Goal: Find specific page/section: Find specific page/section

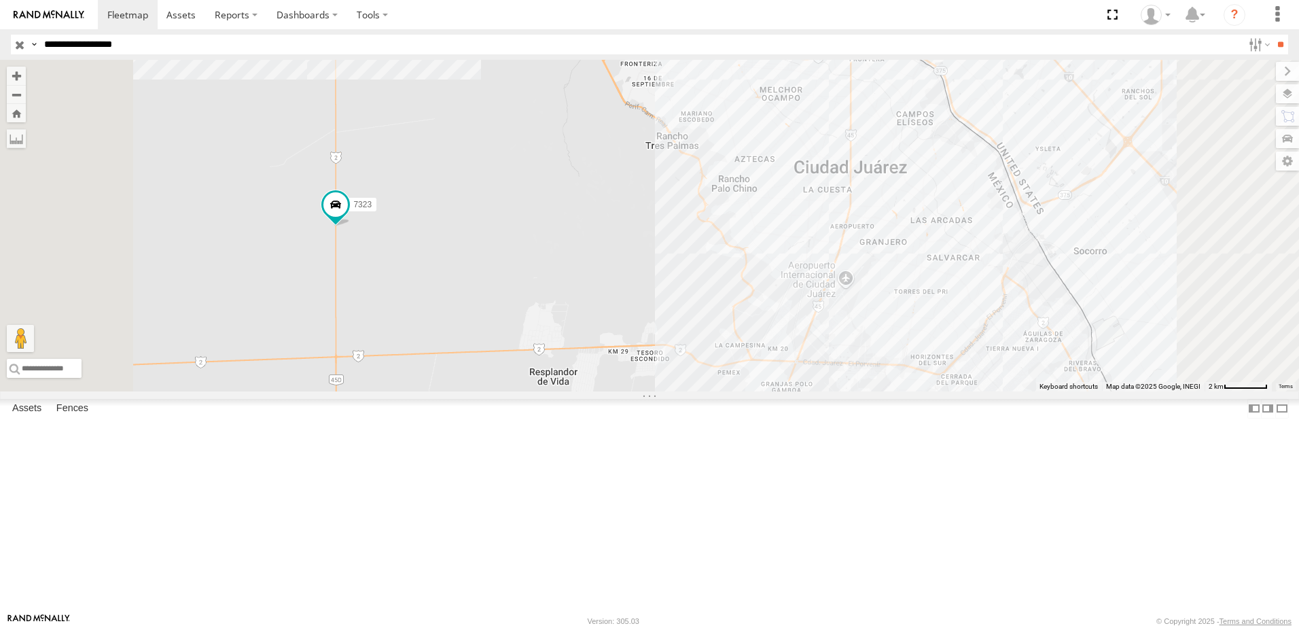
drag, startPoint x: 1042, startPoint y: 451, endPoint x: 941, endPoint y: 408, distance: 109.2
click at [941, 391] on div "7323 8736 558 338" at bounding box center [649, 225] width 1299 height 331
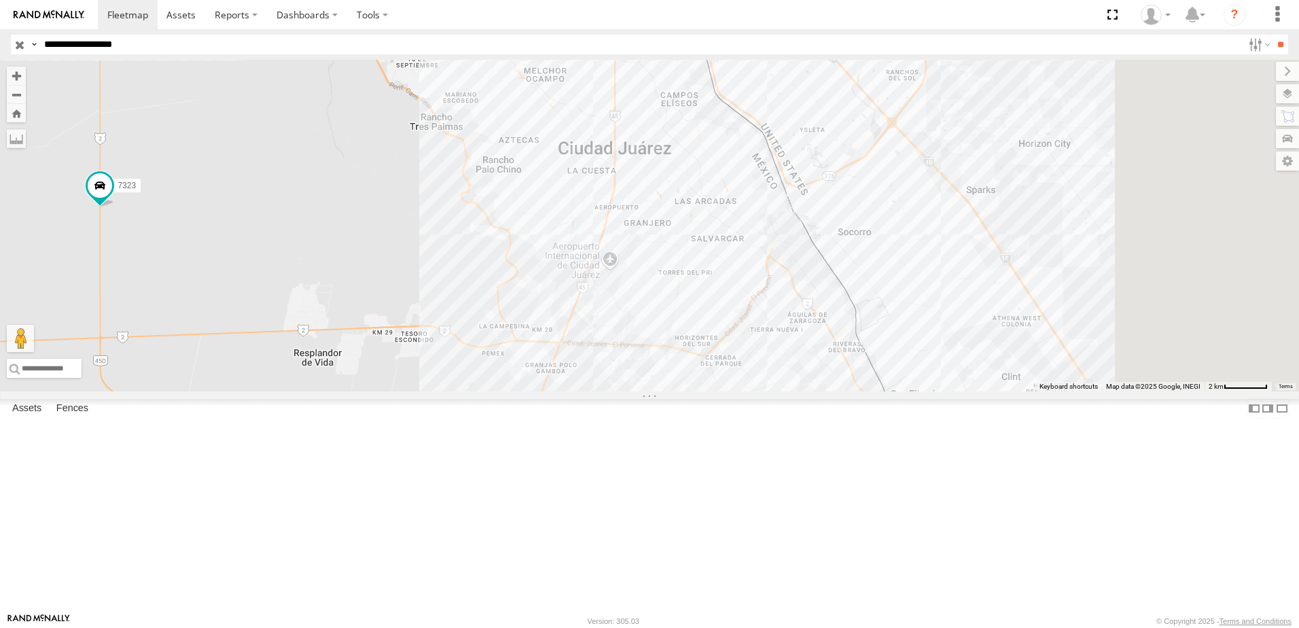
drag, startPoint x: 985, startPoint y: 353, endPoint x: 801, endPoint y: 401, distance: 190.1
click at [812, 391] on div "7323 8736 558 338" at bounding box center [649, 225] width 1299 height 331
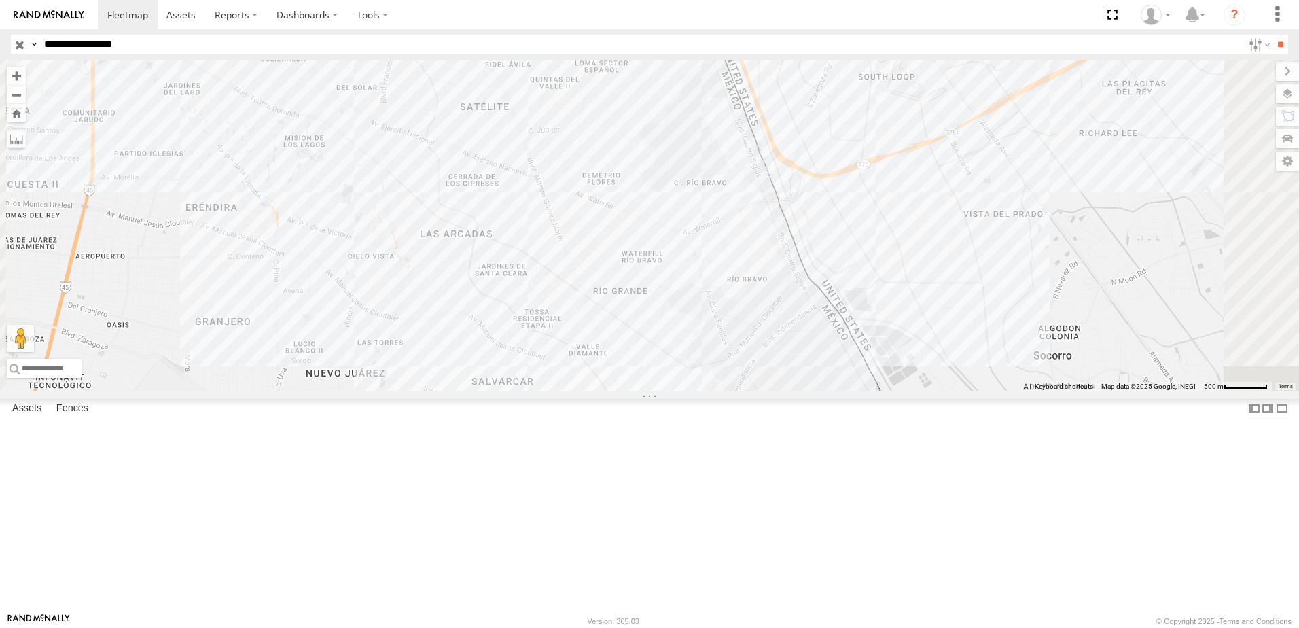
drag, startPoint x: 688, startPoint y: 344, endPoint x: 722, endPoint y: 440, distance: 101.6
click at [720, 391] on div "7323 8736 558 338" at bounding box center [649, 225] width 1299 height 331
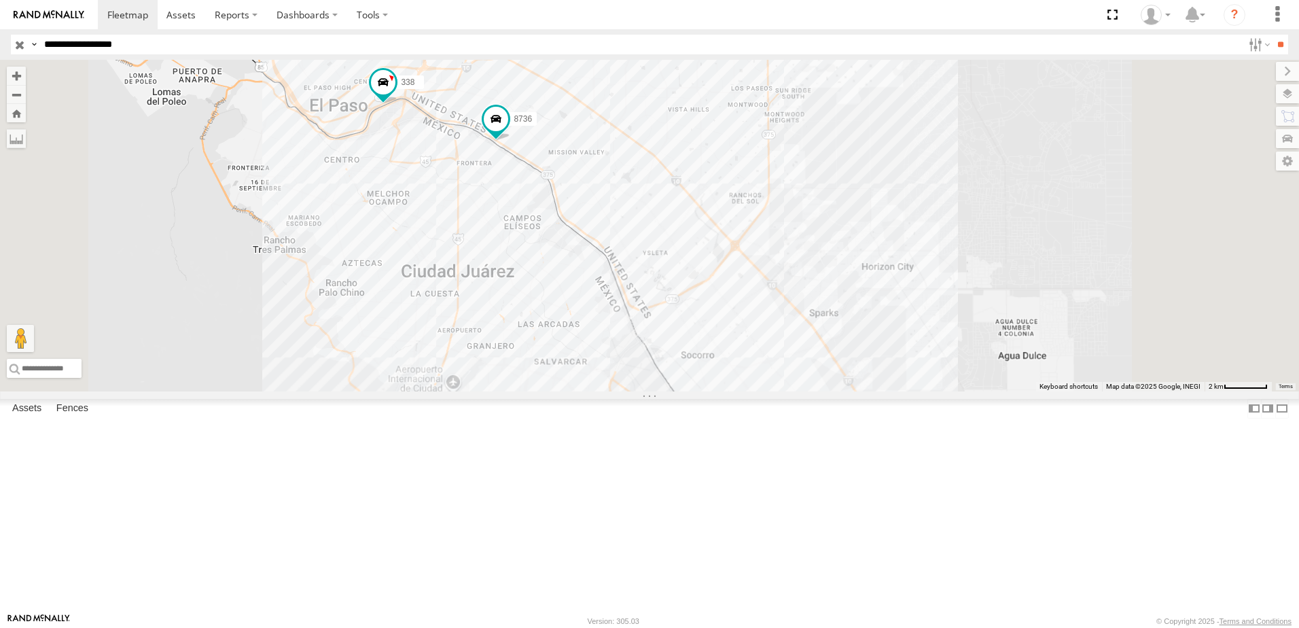
drag, startPoint x: 687, startPoint y: 350, endPoint x: 702, endPoint y: 325, distance: 28.3
click at [702, 325] on div "7323 8736 558 338" at bounding box center [649, 225] width 1299 height 331
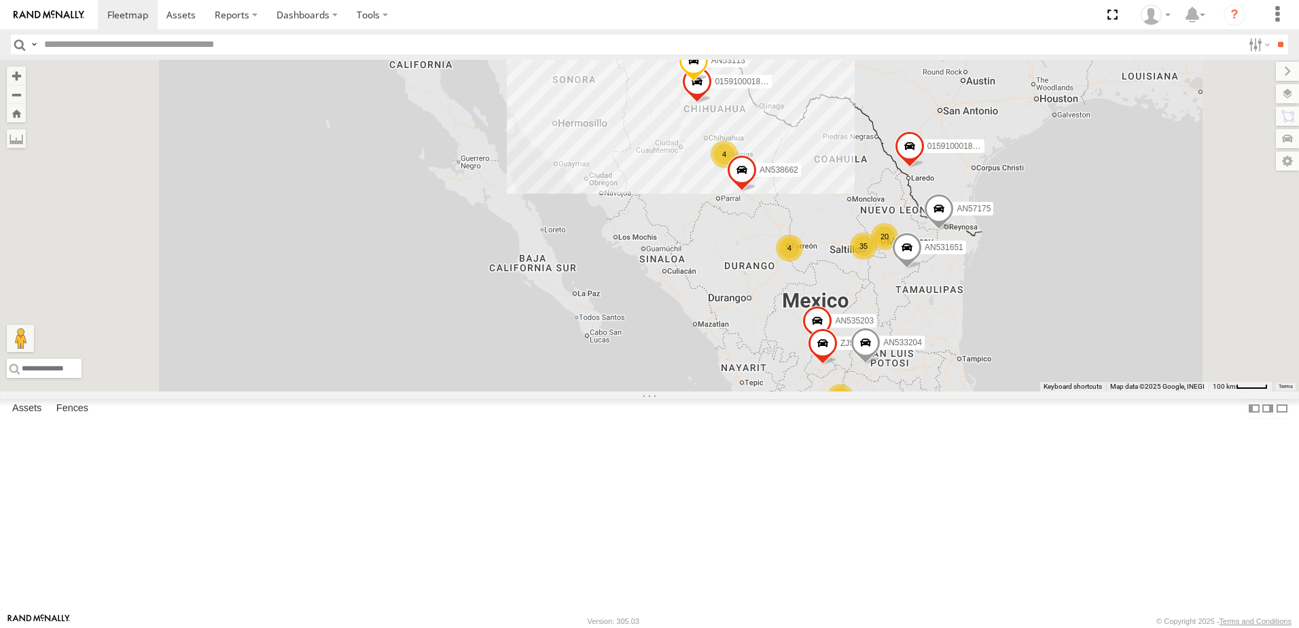
click at [36, 43] on label at bounding box center [34, 45] width 11 height 20
click at [0, 0] on span "Asset Label" at bounding box center [0, 0] width 0 height 0
click at [112, 44] on input "text" at bounding box center [640, 45] width 1203 height 20
type input "**********"
click at [1272, 35] on input "**" at bounding box center [1280, 45] width 16 height 20
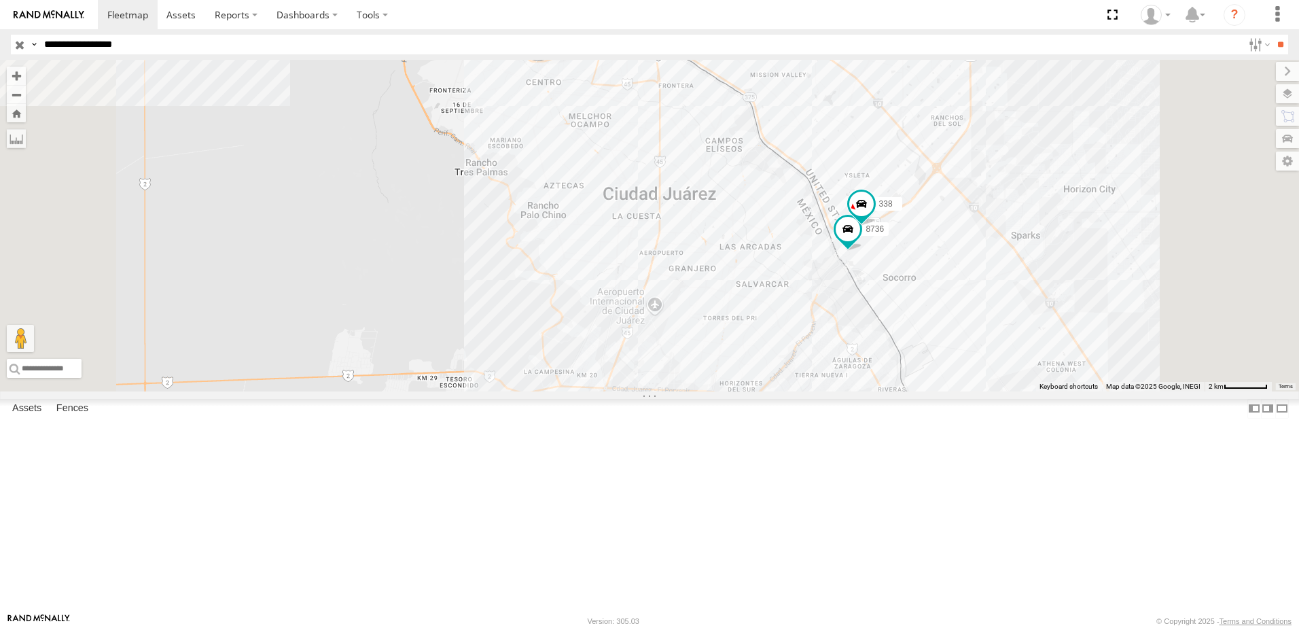
drag, startPoint x: 1036, startPoint y: 406, endPoint x: 1000, endPoint y: 424, distance: 40.7
click at [1012, 391] on div "7323 8736 558 338" at bounding box center [649, 225] width 1299 height 331
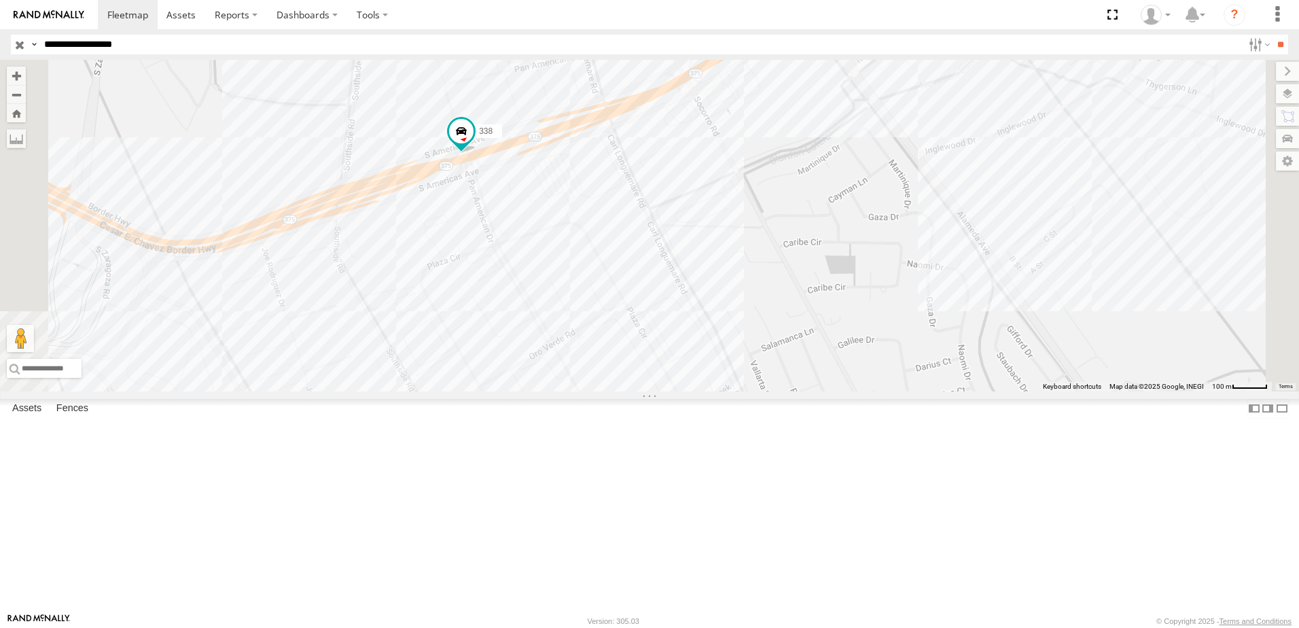
drag, startPoint x: 840, startPoint y: 450, endPoint x: 843, endPoint y: 458, distance: 8.6
click at [843, 391] on div "7323 8736 558 338" at bounding box center [649, 225] width 1299 height 331
